Goal: Task Accomplishment & Management: Use online tool/utility

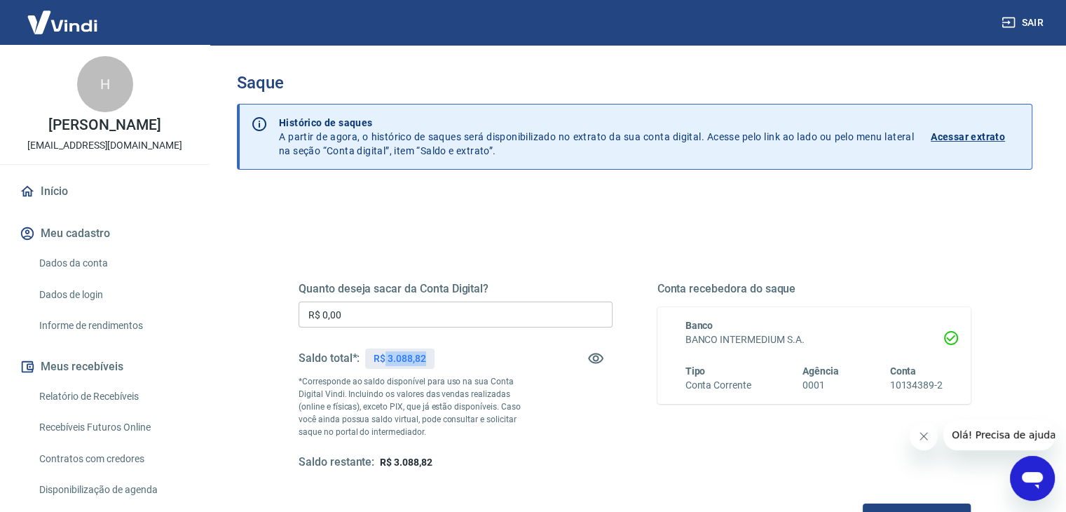
drag, startPoint x: 386, startPoint y: 360, endPoint x: 442, endPoint y: 355, distance: 55.6
click at [442, 355] on div "Saldo total*: R$ 3.088,82" at bounding box center [456, 358] width 314 height 34
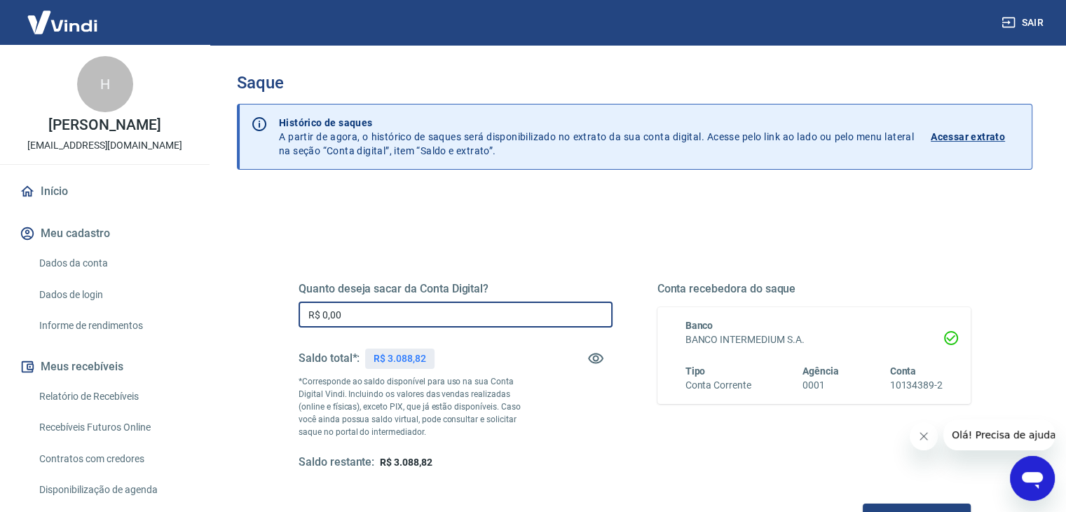
drag, startPoint x: 369, startPoint y: 315, endPoint x: 291, endPoint y: 312, distance: 77.8
click at [291, 312] on div "Quanto deseja sacar da Conta Digital? R$ 0,00 ​ Saldo total*: R$ 3.088,82 *Corr…" at bounding box center [635, 383] width 706 height 326
paste input "text"
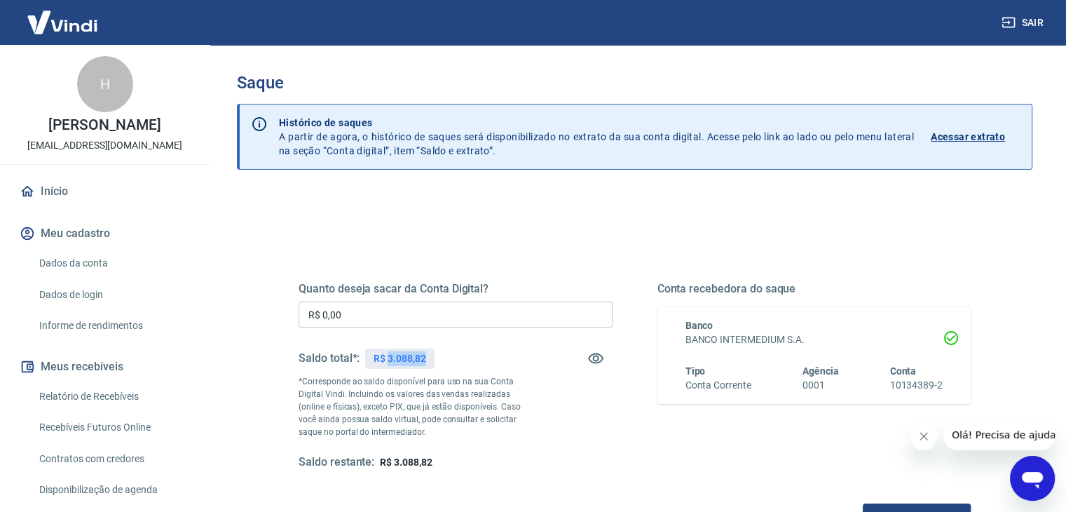
drag, startPoint x: 443, startPoint y: 360, endPoint x: 458, endPoint y: 360, distance: 14.7
click at [458, 360] on div "Saldo total*: R$ 3.088,82" at bounding box center [456, 358] width 314 height 34
copy p "3.088,82"
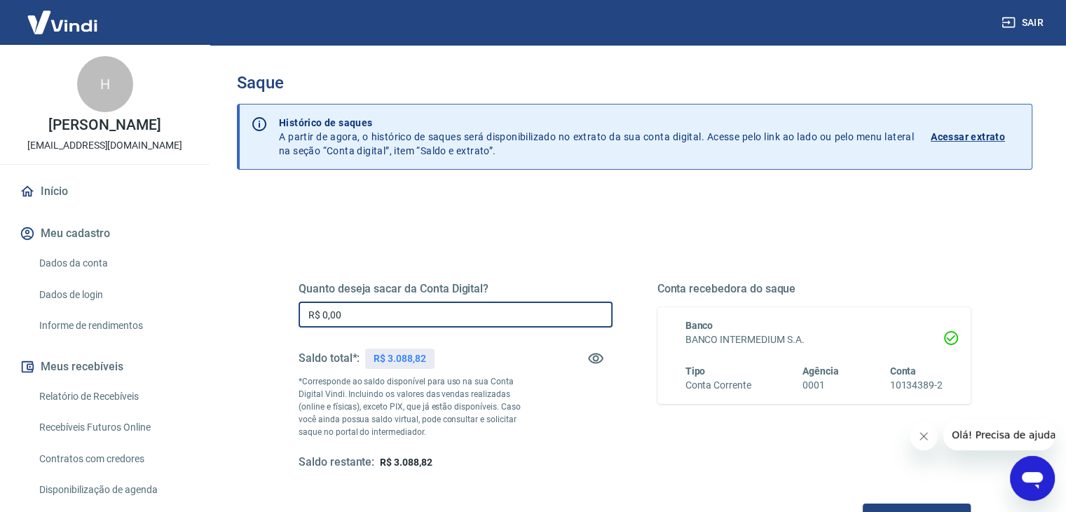
drag, startPoint x: 320, startPoint y: 312, endPoint x: 299, endPoint y: 299, distance: 24.9
click at [277, 312] on div "Quanto deseja sacar da Conta Digital? R$ 0,00 ​ Saldo total*: R$ 3.088,82 *Corr…" at bounding box center [634, 383] width 739 height 326
paste input "3.088,82"
type input "R$ 3.088,82"
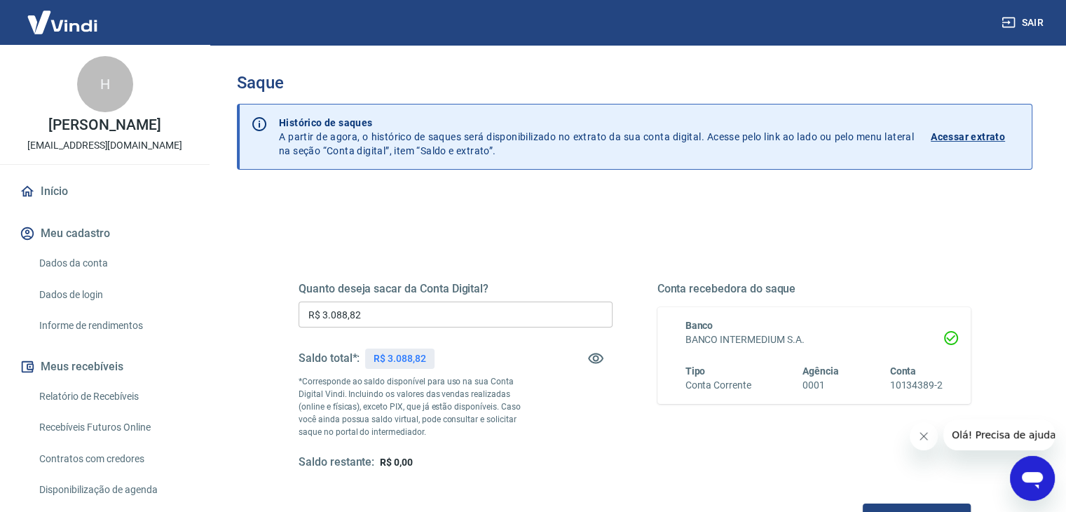
click at [348, 238] on div "Quanto deseja sacar da Conta Digital? R$ 3.088,82 ​ Saldo total*: R$ 3.088,82 *…" at bounding box center [635, 383] width 706 height 326
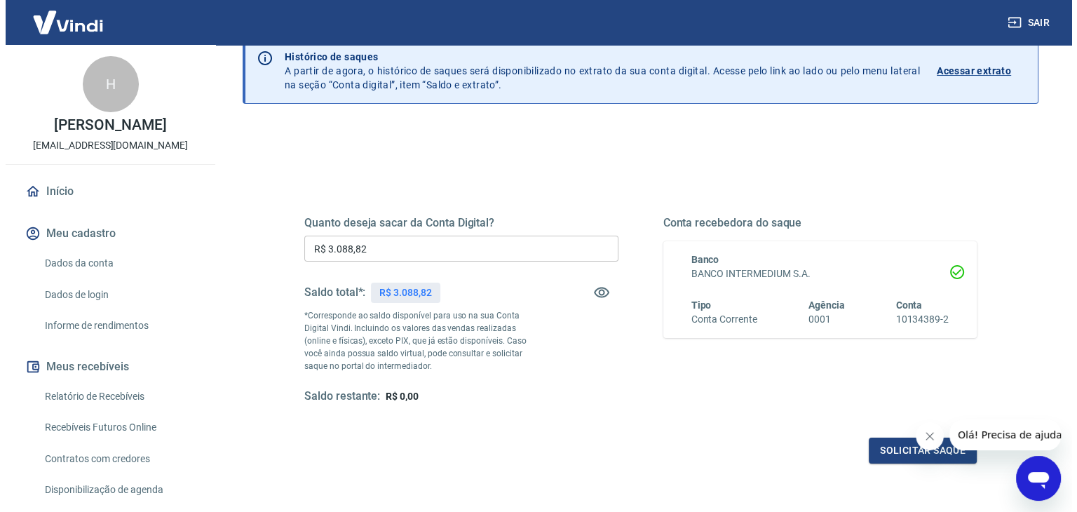
scroll to position [181, 0]
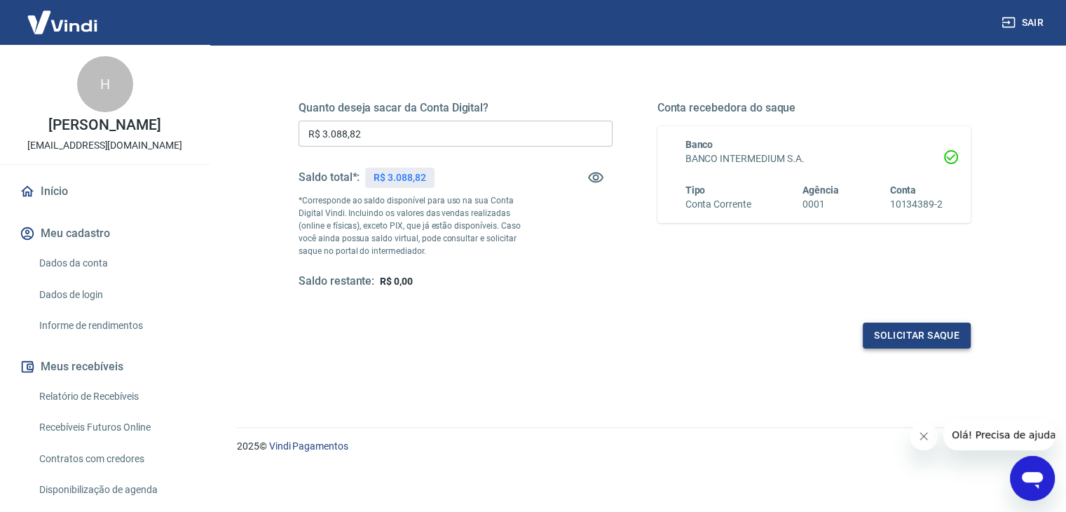
click at [903, 335] on button "Solicitar saque" at bounding box center [917, 335] width 108 height 26
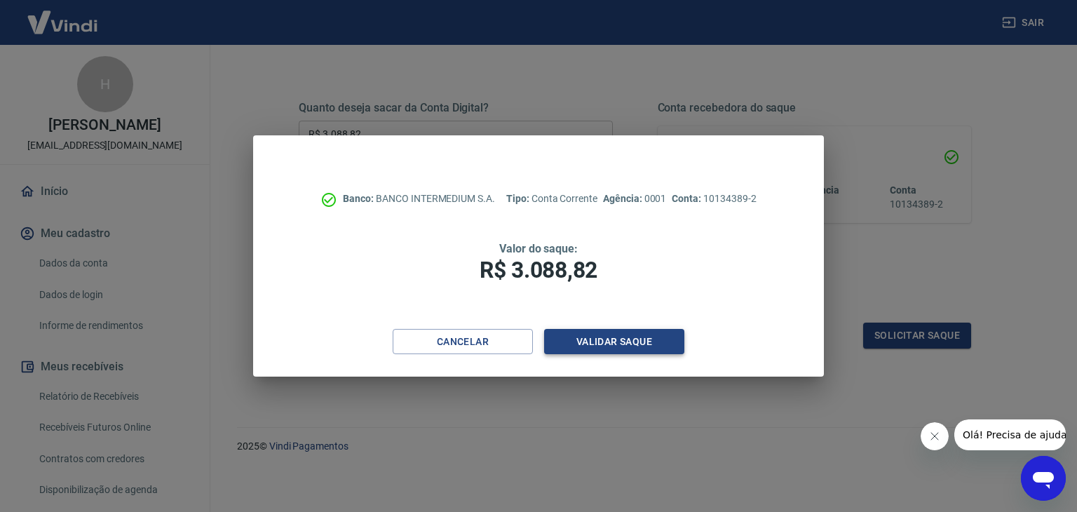
click at [624, 339] on button "Validar saque" at bounding box center [614, 342] width 140 height 26
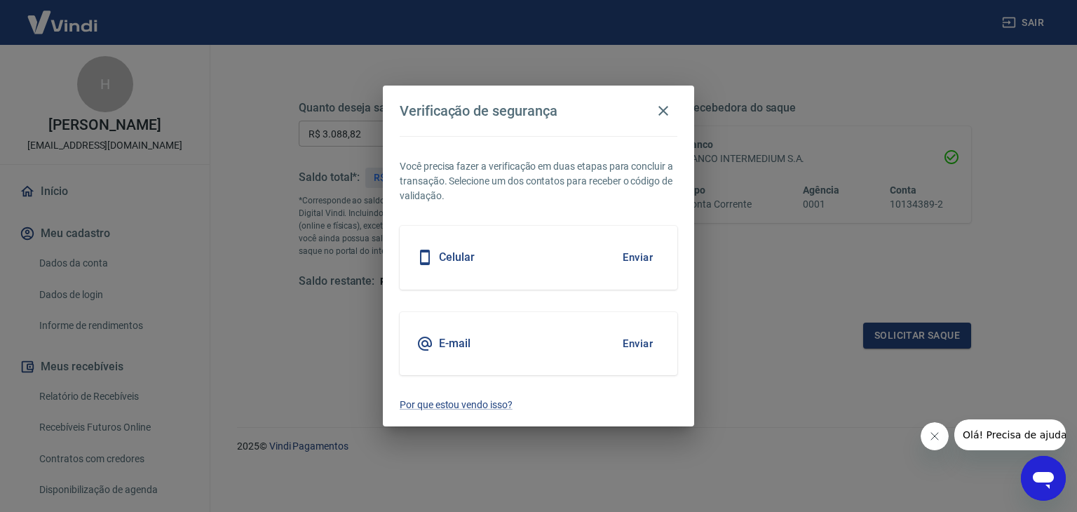
click at [627, 327] on div "E-mail Enviar" at bounding box center [538, 343] width 278 height 63
click at [643, 343] on button "Enviar" at bounding box center [638, 343] width 46 height 29
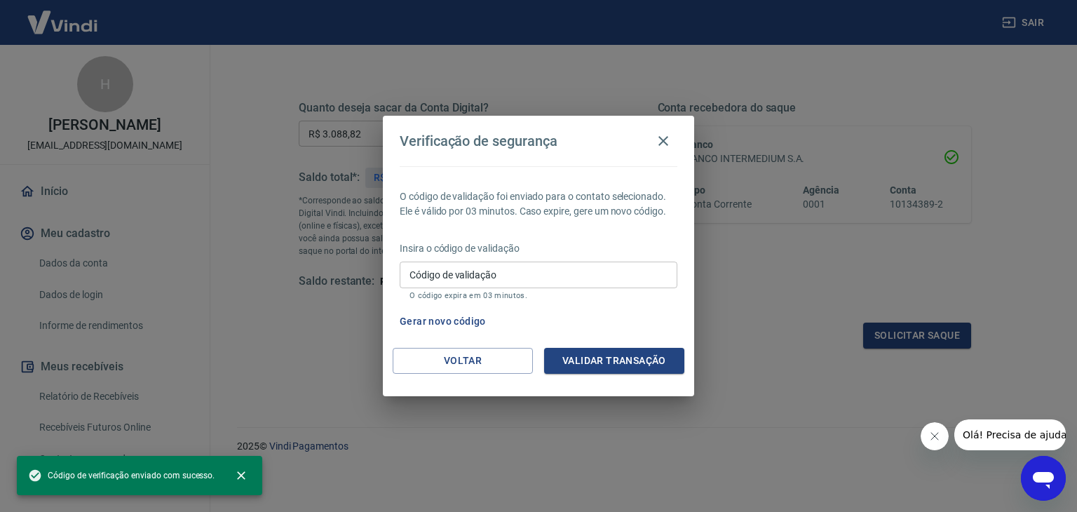
click at [513, 279] on input "Código de validação" at bounding box center [538, 274] width 278 height 26
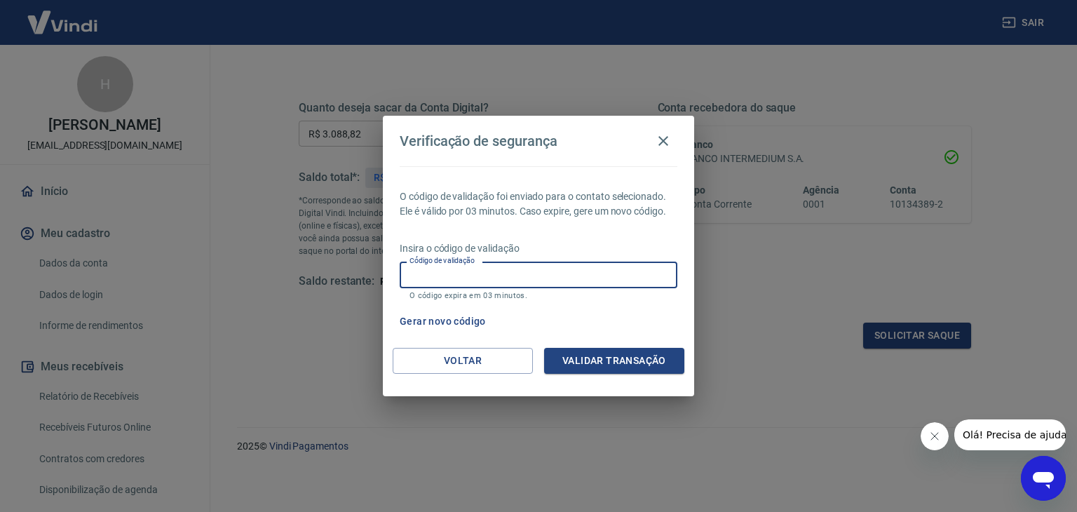
click at [513, 279] on input "Código de validação" at bounding box center [538, 274] width 278 height 26
type input "567831"
click at [593, 363] on button "Validar transação" at bounding box center [614, 361] width 140 height 26
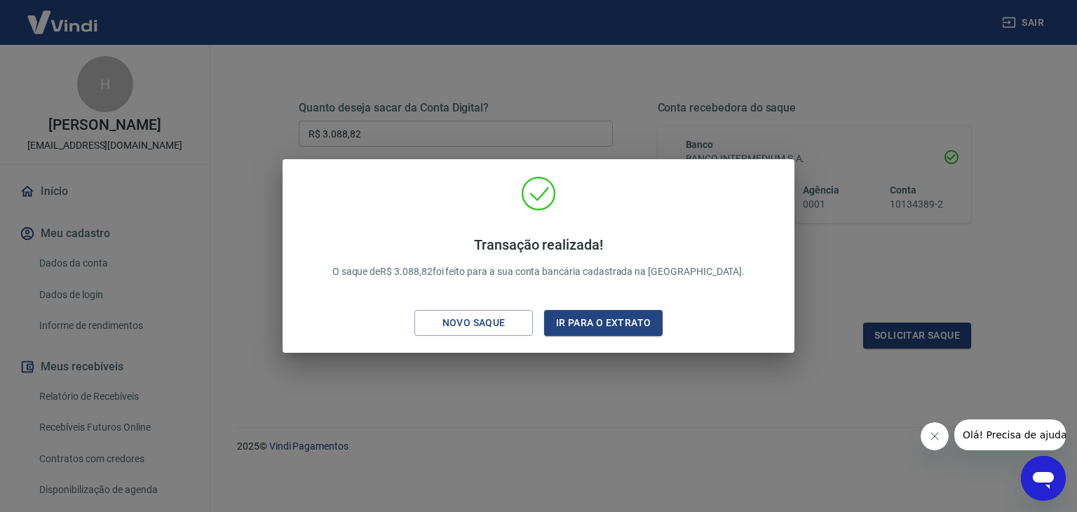
click at [701, 314] on div "Transação realizada! O saque de R$ 3.088,82 foi feito para a sua conta bancária…" at bounding box center [538, 258] width 489 height 165
